Goal: Task Accomplishment & Management: Use online tool/utility

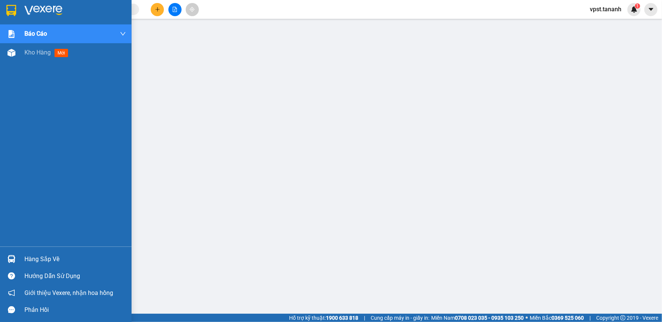
click at [32, 86] on div "Báo cáo Báo cáo dòng tiền (nhân viên) - chỉ tính tiền mặt Doanh số tạo đơn theo…" at bounding box center [66, 135] width 132 height 222
click at [32, 53] on span "Kho hàng" at bounding box center [37, 52] width 26 height 7
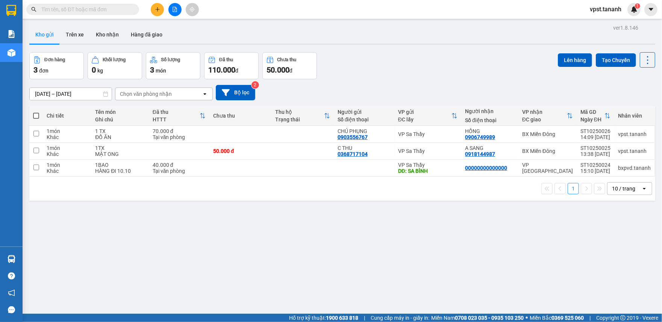
click at [105, 274] on div "ver 1.8.146 Kho gửi Trên xe Kho nhận Hàng đã giao Đơn hàng 3 đơn Khối lượng 0 k…" at bounding box center [342, 184] width 632 height 322
click at [35, 133] on input "checkbox" at bounding box center [36, 134] width 6 height 6
checkbox input "true"
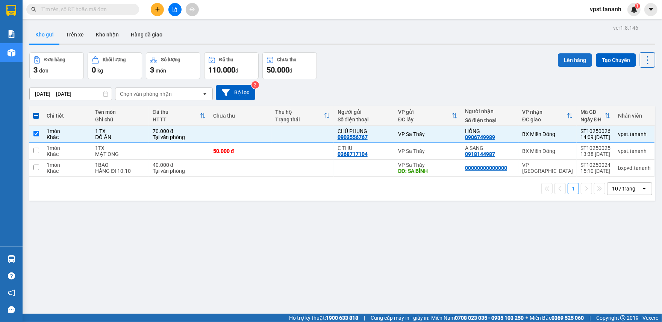
click at [568, 60] on button "Lên hàng" at bounding box center [575, 60] width 34 height 14
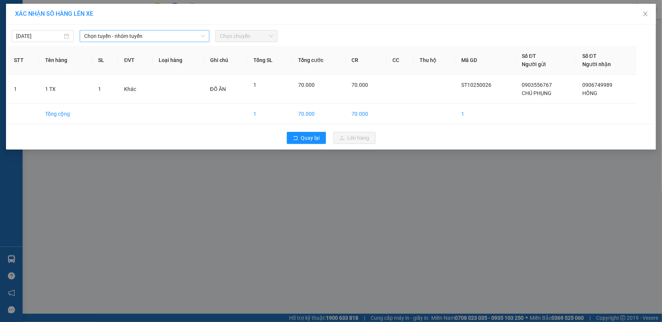
click at [153, 38] on span "Chọn tuyến - nhóm tuyến" at bounding box center [144, 35] width 121 height 11
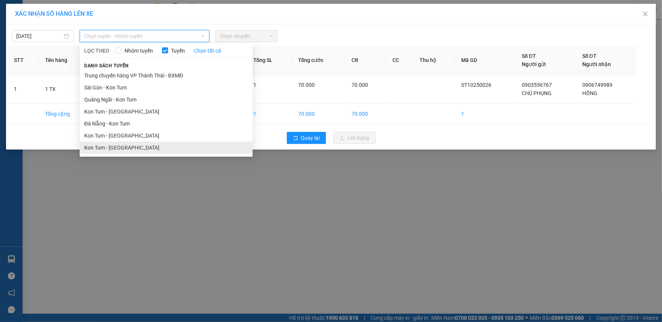
click at [108, 146] on li "Kon Tum - [GEOGRAPHIC_DATA]" at bounding box center [166, 148] width 173 height 12
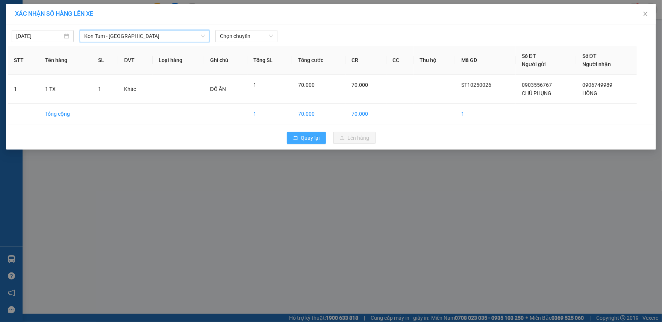
click at [317, 141] on span "Quay lại" at bounding box center [310, 138] width 19 height 8
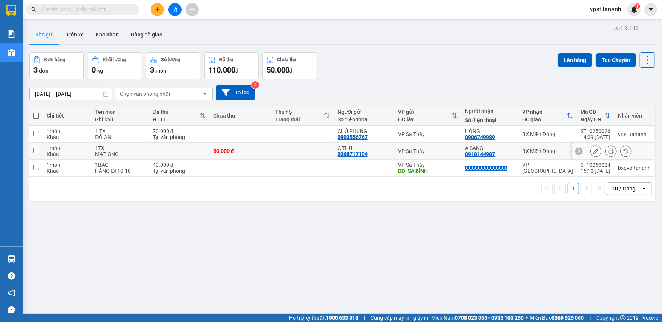
click at [36, 152] on input "checkbox" at bounding box center [36, 151] width 6 height 6
checkbox input "true"
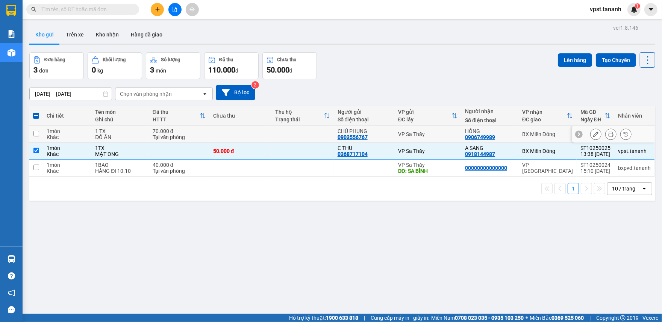
click at [36, 134] on input "checkbox" at bounding box center [36, 134] width 6 height 6
checkbox input "true"
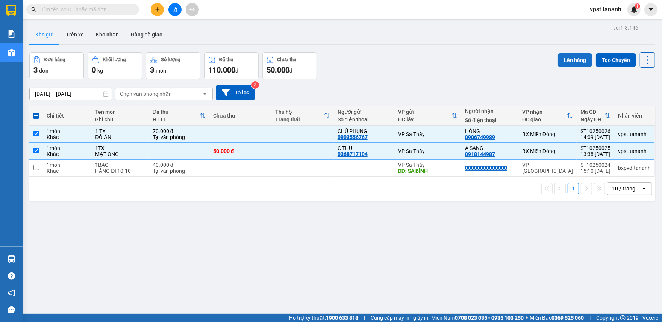
click at [562, 58] on button "Lên hàng" at bounding box center [575, 60] width 34 height 14
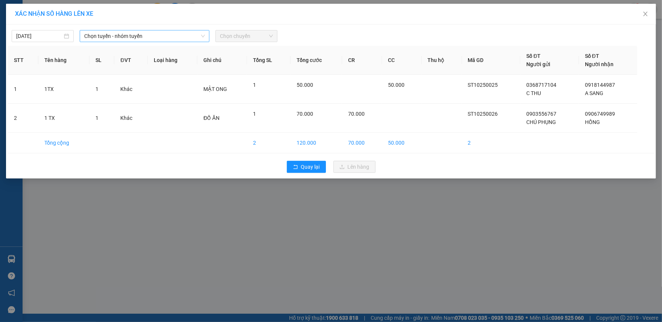
click at [151, 30] on span "Chọn tuyến - nhóm tuyến" at bounding box center [144, 35] width 121 height 11
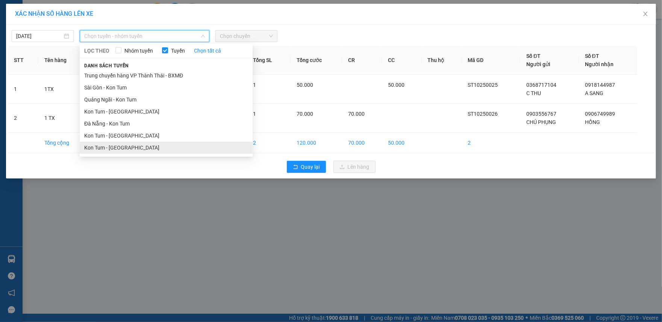
click at [119, 144] on li "Kon Tum - [GEOGRAPHIC_DATA]" at bounding box center [166, 148] width 173 height 12
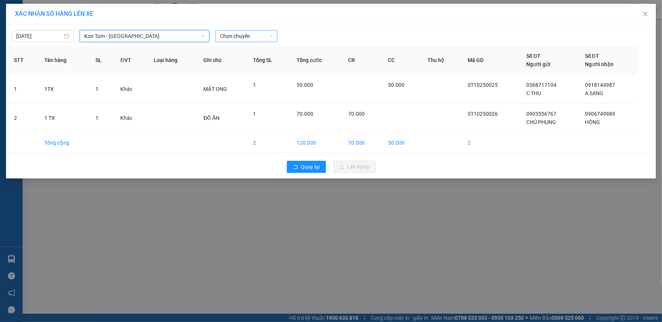
click at [235, 36] on span "Chọn chuyến" at bounding box center [246, 35] width 53 height 11
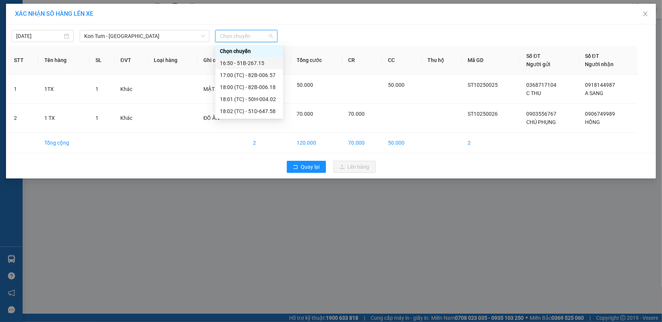
click at [247, 61] on div "16:50 - 51B-267.15" at bounding box center [249, 63] width 59 height 8
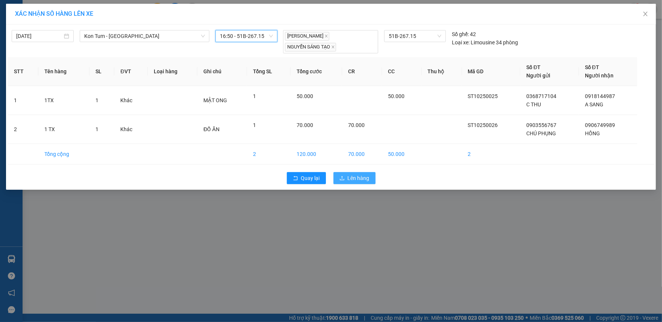
click at [359, 177] on span "Lên hàng" at bounding box center [359, 178] width 22 height 8
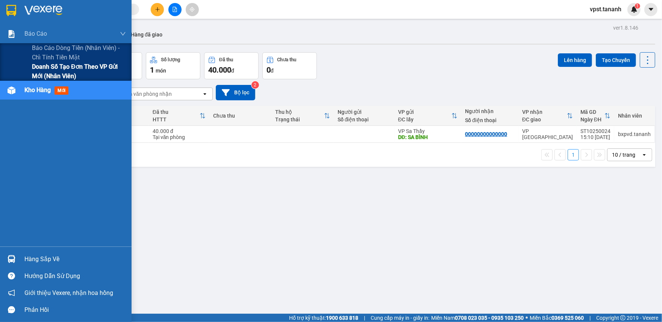
click at [52, 66] on span "Doanh số tạo đơn theo VP gửi mới (nhân viên)" at bounding box center [79, 71] width 94 height 19
